Goal: Transaction & Acquisition: Purchase product/service

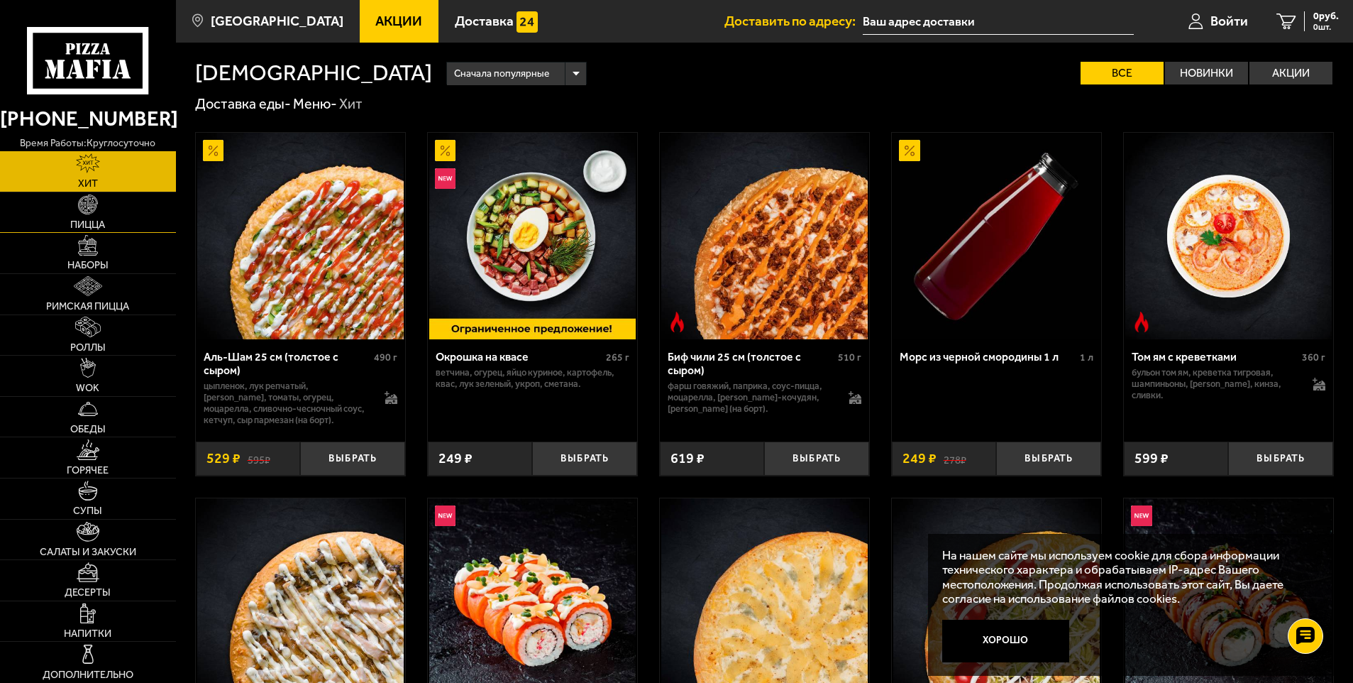
click at [94, 215] on link "Пицца" at bounding box center [88, 212] width 176 height 40
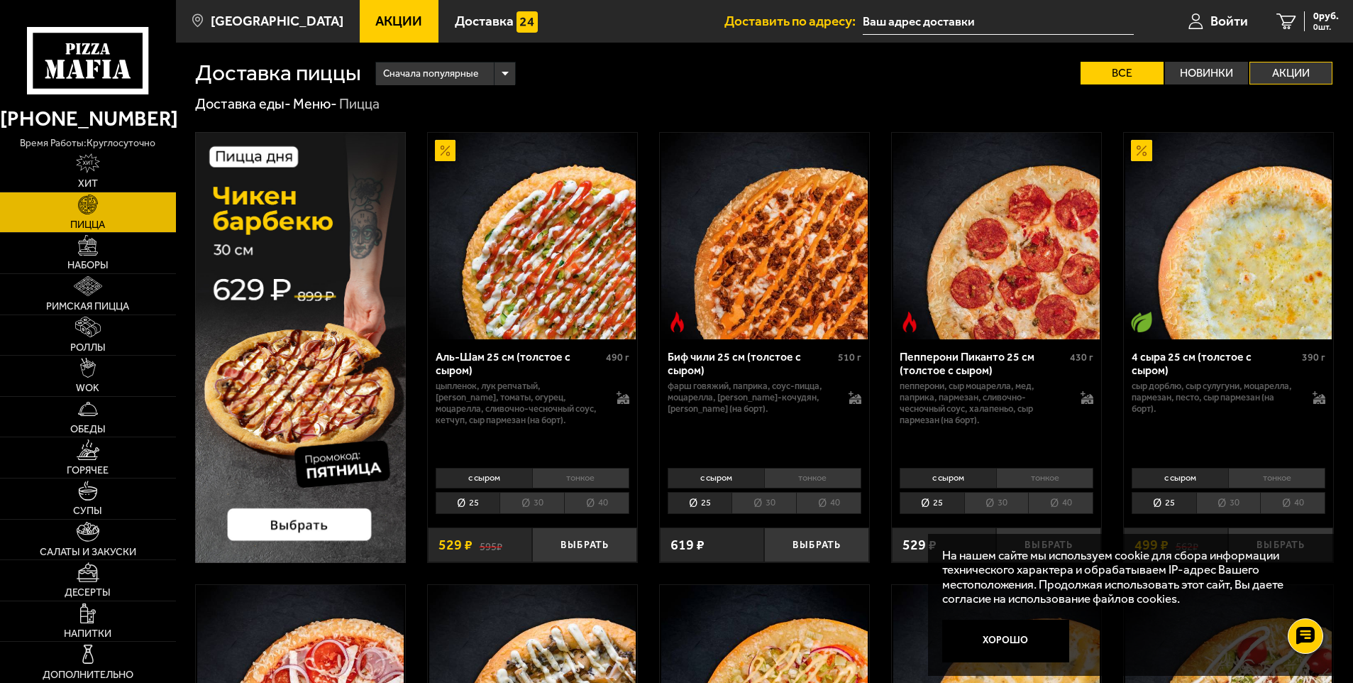
click at [1300, 65] on label "Акции" at bounding box center [1290, 73] width 83 height 23
click at [0, 0] on input "Акции" at bounding box center [0, 0] width 0 height 0
